Goal: Go to known website: Access a specific website the user already knows

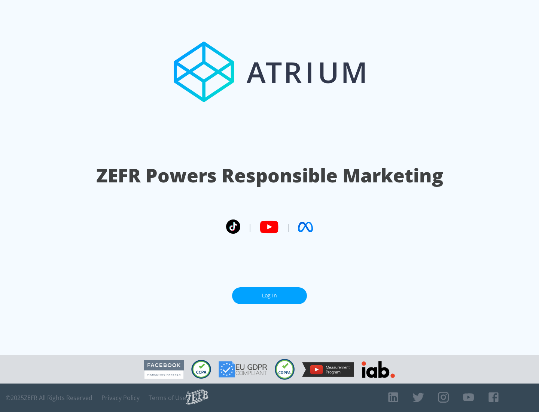
click at [270, 295] on link "Log In" at bounding box center [269, 295] width 75 height 17
